Goal: Task Accomplishment & Management: Complete application form

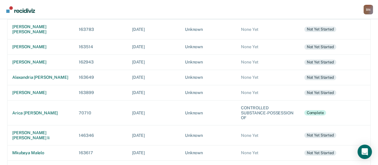
scroll to position [179, 0]
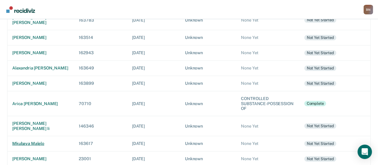
click at [33, 141] on div "mkubaya malelo" at bounding box center [40, 143] width 57 height 5
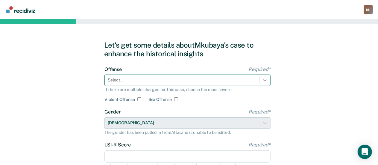
click at [269, 80] on div at bounding box center [264, 80] width 11 height 11
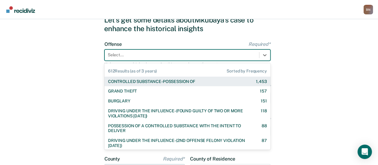
scroll to position [28, 0]
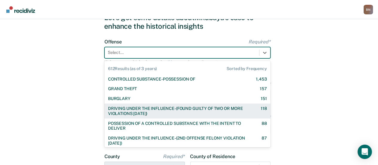
click at [215, 116] on div "DRIVING UNDER THE INFLUENCE-(FOUND GUILTY OF TWO OR MORE VIOLATIONS WITHIN 10 Y…" at bounding box center [187, 110] width 166 height 15
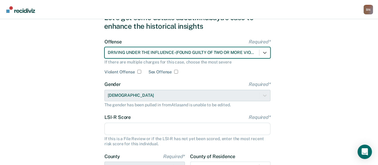
click at [133, 131] on input "LSI-R Score Required*" at bounding box center [187, 129] width 166 height 13
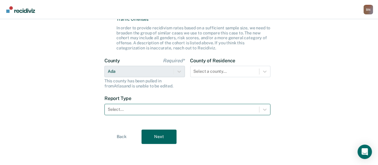
scroll to position [175, 0]
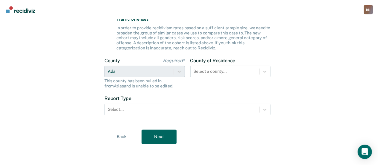
type input "16"
click at [275, 74] on div "Let's get some details about Mkubaya's case to enhance the historical insights …" at bounding box center [189, 4] width 378 height 321
click at [266, 71] on div at bounding box center [264, 71] width 11 height 11
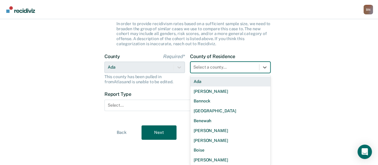
click at [243, 80] on div "Ada" at bounding box center [230, 82] width 80 height 10
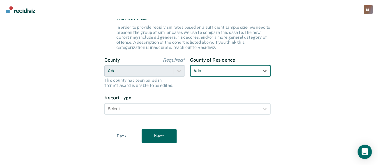
scroll to position [175, 0]
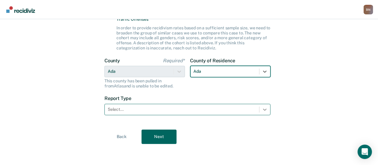
click at [265, 109] on icon at bounding box center [265, 110] width 4 height 2
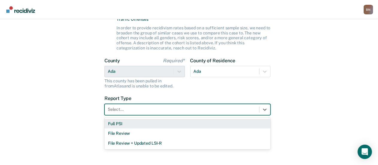
click at [226, 121] on div "Full PSI" at bounding box center [187, 124] width 166 height 10
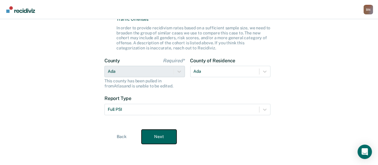
click at [165, 138] on button "Next" at bounding box center [158, 137] width 35 height 14
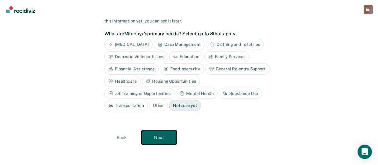
click at [157, 137] on button "Next" at bounding box center [158, 137] width 35 height 14
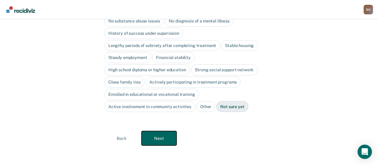
click at [159, 137] on button "Next" at bounding box center [158, 138] width 35 height 14
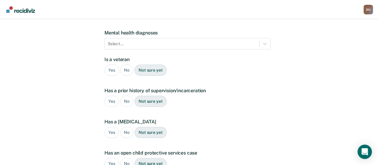
scroll to position [169, 0]
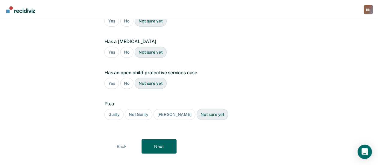
click at [116, 109] on div "Guilty" at bounding box center [113, 114] width 19 height 11
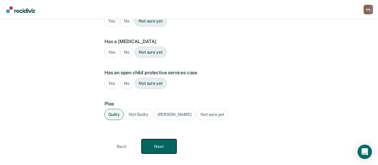
click at [161, 139] on button "Next" at bounding box center [158, 146] width 35 height 14
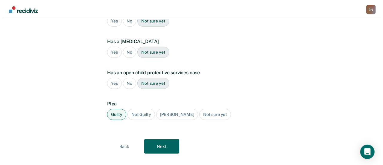
scroll to position [0, 0]
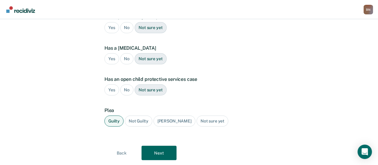
scroll to position [169, 0]
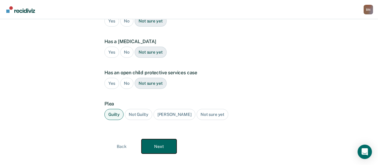
click at [158, 139] on button "Next" at bounding box center [158, 146] width 35 height 14
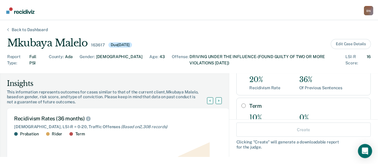
scroll to position [132, 0]
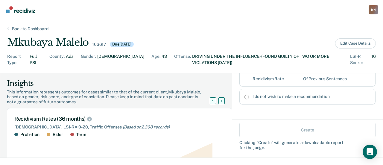
click at [244, 96] on input "I do not wish to make a recommendation" at bounding box center [246, 97] width 4 height 5
radio input "true"
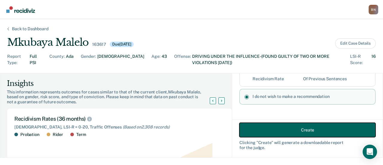
click at [278, 130] on button "Create" at bounding box center [307, 130] width 136 height 14
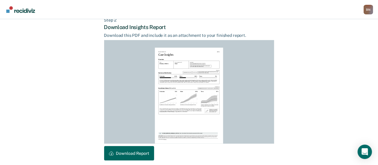
scroll to position [176, 0]
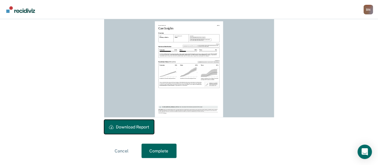
click at [129, 124] on button "Download Report" at bounding box center [129, 127] width 50 height 14
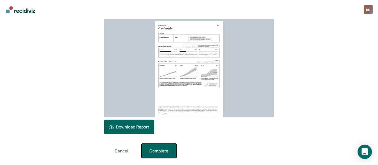
click at [153, 154] on button "Complete" at bounding box center [158, 151] width 35 height 14
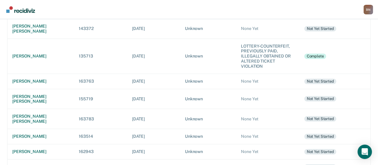
scroll to position [90, 0]
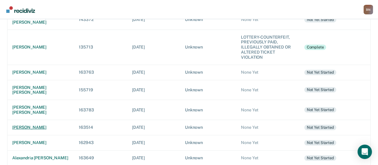
click at [43, 125] on div "[PERSON_NAME]" at bounding box center [40, 127] width 57 height 5
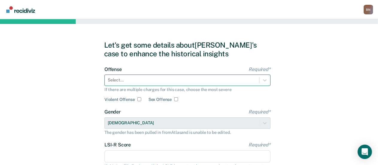
click at [179, 82] on div "Offense Required* Select... If there are multiple charges for this case, choose…" at bounding box center [187, 84] width 166 height 36
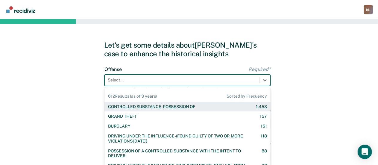
scroll to position [28, 0]
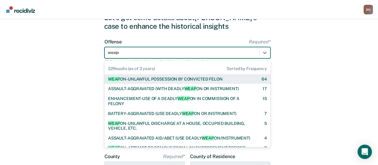
type input "weapon"
click at [176, 79] on div "WEAPON -UNLAWFUL POSSESSION BY CONVICTED FELON" at bounding box center [165, 79] width 115 height 5
checkbox input "true"
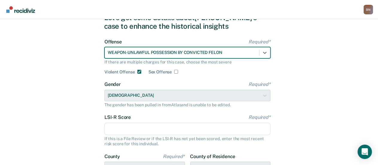
click at [126, 130] on input "LSI-R Score Required*" at bounding box center [187, 129] width 166 height 13
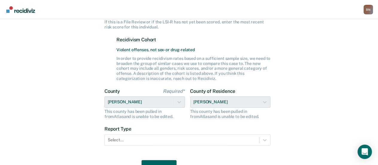
scroll to position [147, 0]
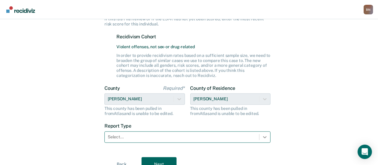
type input "10"
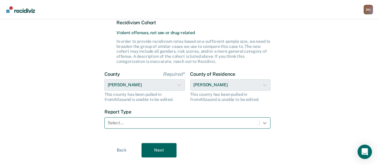
click at [266, 129] on div "Select..." at bounding box center [187, 122] width 166 height 11
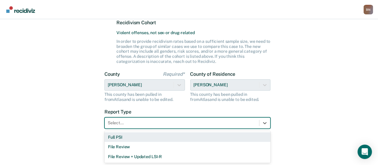
click at [243, 140] on div "Full PSI" at bounding box center [187, 137] width 166 height 10
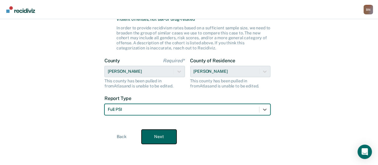
click at [160, 135] on button "Next" at bounding box center [158, 137] width 35 height 14
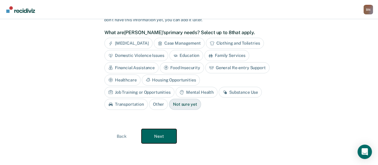
scroll to position [48, 0]
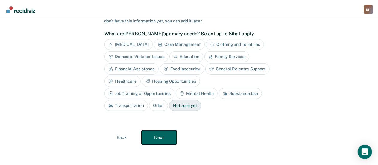
click at [159, 131] on button "Next" at bounding box center [158, 137] width 35 height 14
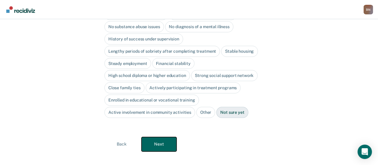
click at [153, 138] on button "Next" at bounding box center [158, 144] width 35 height 14
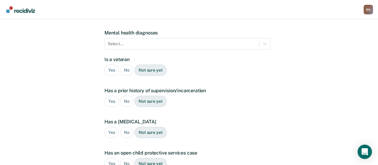
scroll to position [169, 0]
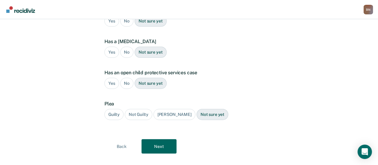
click at [114, 109] on div "Guilty" at bounding box center [113, 114] width 19 height 11
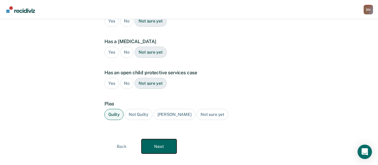
click at [165, 139] on button "Next" at bounding box center [158, 146] width 35 height 14
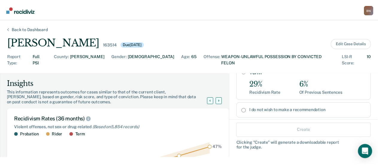
scroll to position [120, 0]
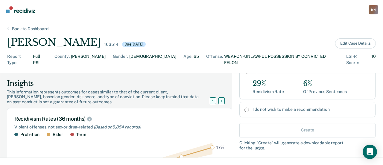
drag, startPoint x: 241, startPoint y: 98, endPoint x: 255, endPoint y: 106, distance: 16.7
click at [244, 107] on input "I do not wish to make a recommendation" at bounding box center [246, 109] width 4 height 5
radio input "true"
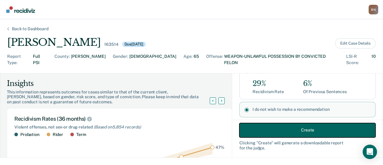
click at [281, 133] on button "Create" at bounding box center [307, 130] width 136 height 14
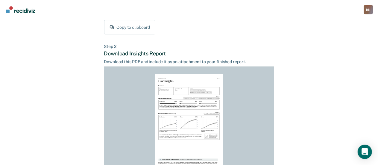
scroll to position [176, 0]
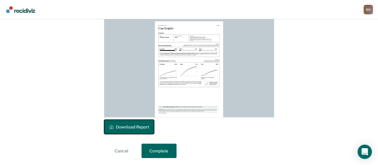
click at [131, 128] on button "Download Report" at bounding box center [129, 127] width 50 height 14
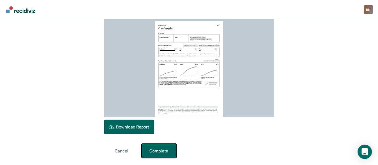
click at [158, 147] on button "Complete" at bounding box center [158, 151] width 35 height 14
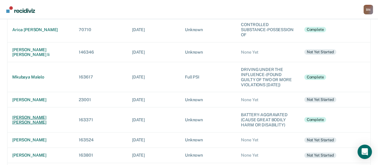
scroll to position [269, 0]
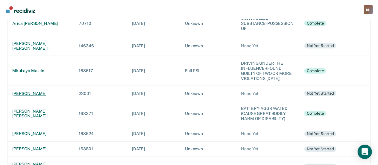
click at [41, 91] on div "[PERSON_NAME]" at bounding box center [40, 93] width 57 height 5
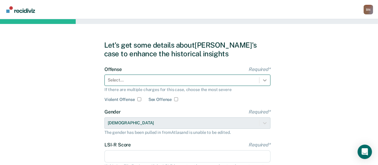
click at [266, 80] on div at bounding box center [264, 80] width 11 height 11
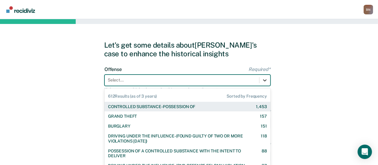
scroll to position [28, 0]
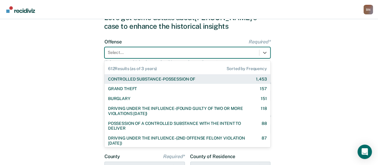
click at [194, 79] on div "CONTROLLED SUBSTANCE-POSSESSION OF" at bounding box center [151, 79] width 87 height 5
